Goal: Check status: Check status

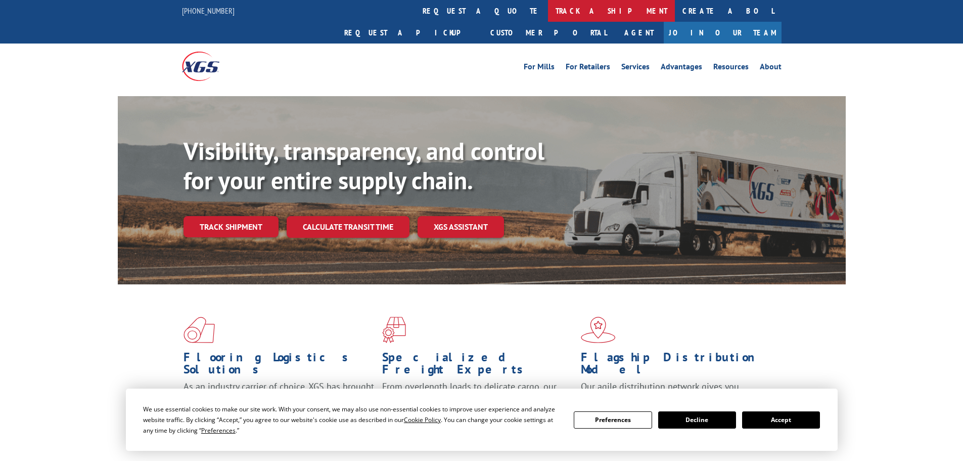
click at [548, 20] on link "track a shipment" at bounding box center [611, 11] width 127 height 22
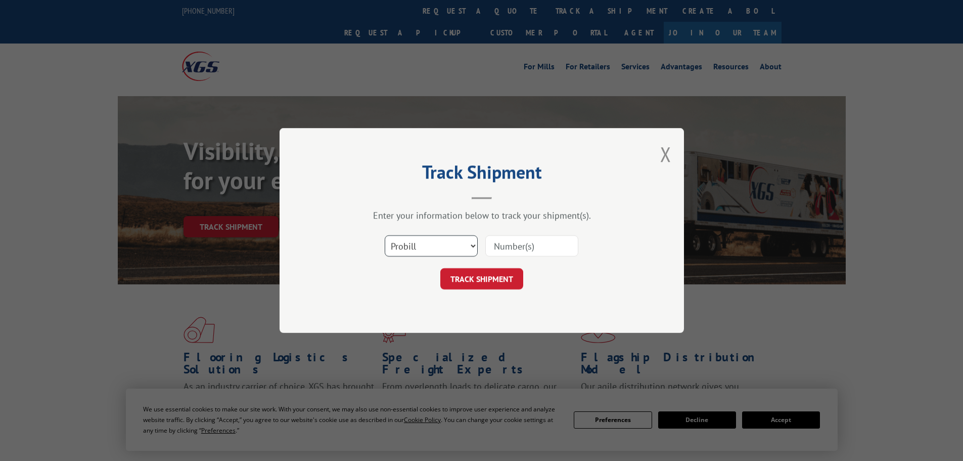
click at [412, 251] on select "Select category... Probill BOL PO" at bounding box center [431, 245] width 93 height 21
select select "bol"
click at [385, 235] on select "Select category... Probill BOL PO" at bounding box center [431, 245] width 93 height 21
click at [567, 249] on input at bounding box center [531, 245] width 93 height 21
paste input "7039522"
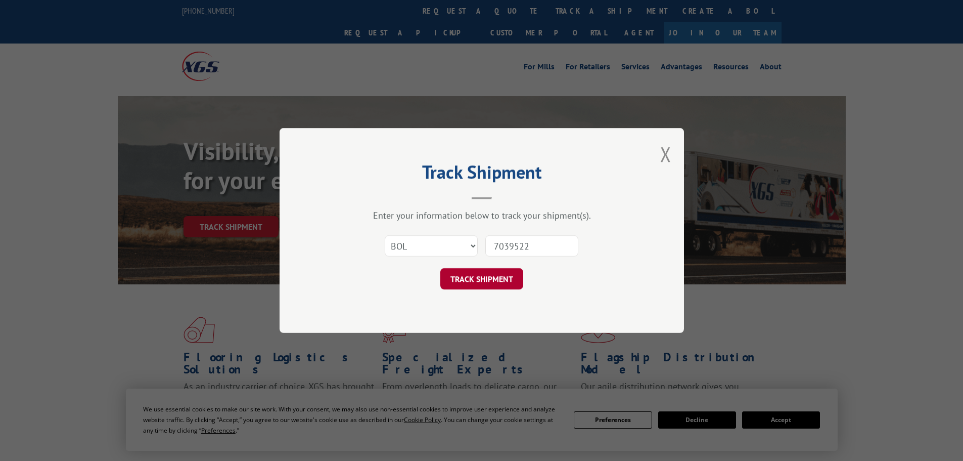
type input "7039522"
click at [500, 284] on button "TRACK SHIPMENT" at bounding box center [481, 278] width 83 height 21
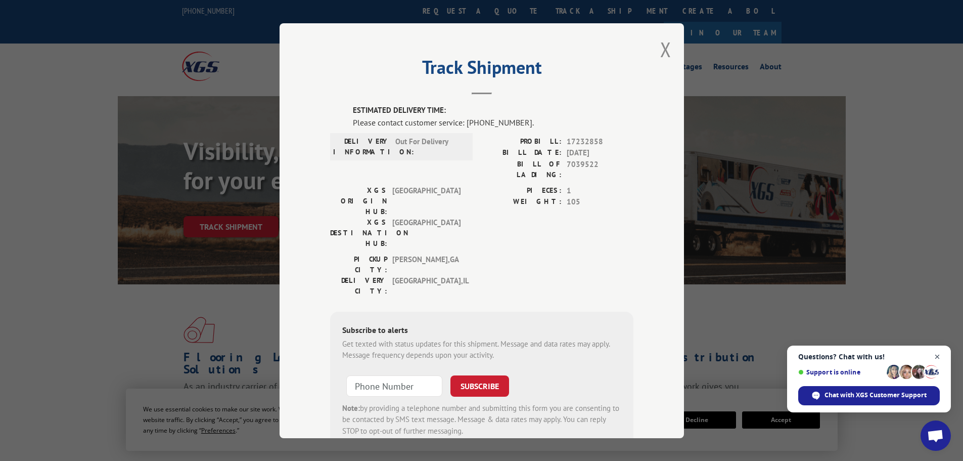
click at [934, 351] on span "Close chat" at bounding box center [937, 356] width 13 height 13
